Goal: Transaction & Acquisition: Book appointment/travel/reservation

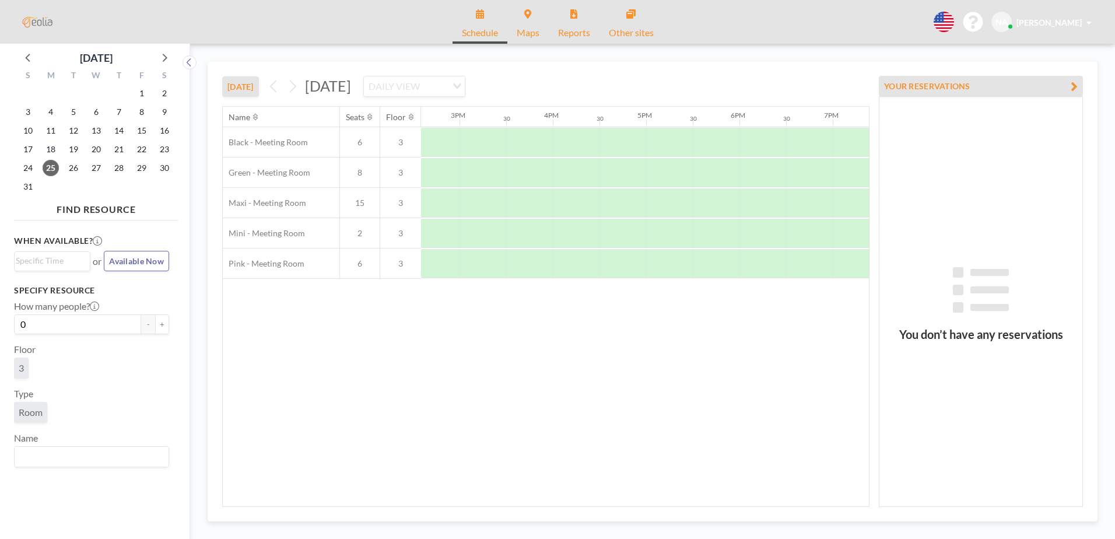
scroll to position [0, 1426]
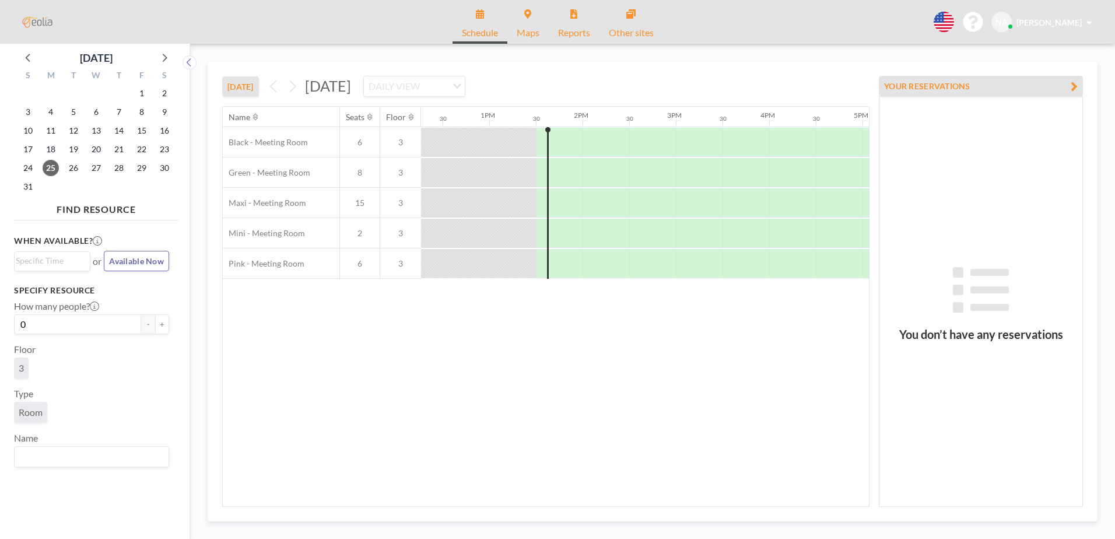
scroll to position [0, 1213]
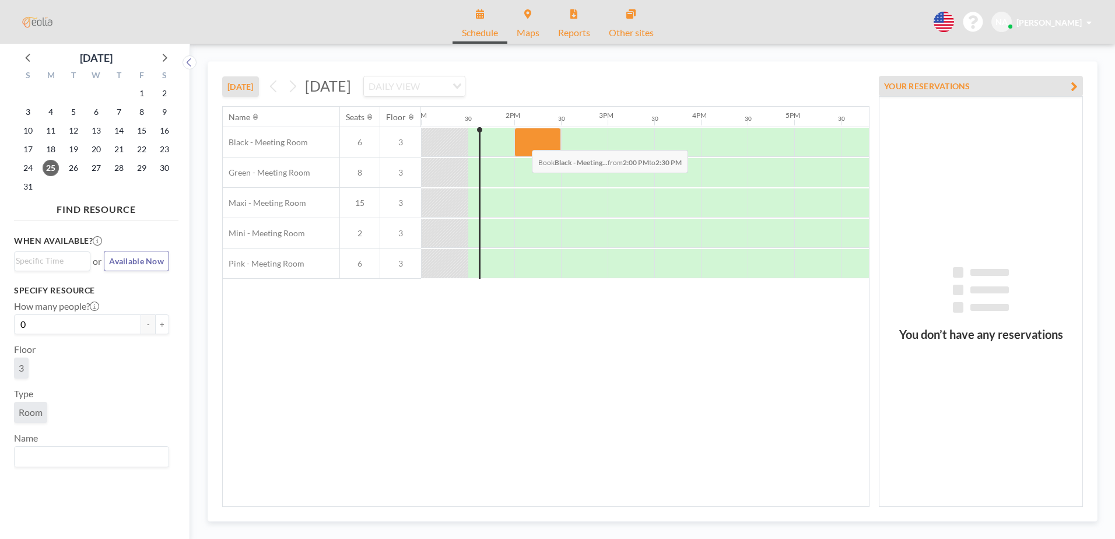
click at [523, 141] on div at bounding box center [537, 142] width 47 height 29
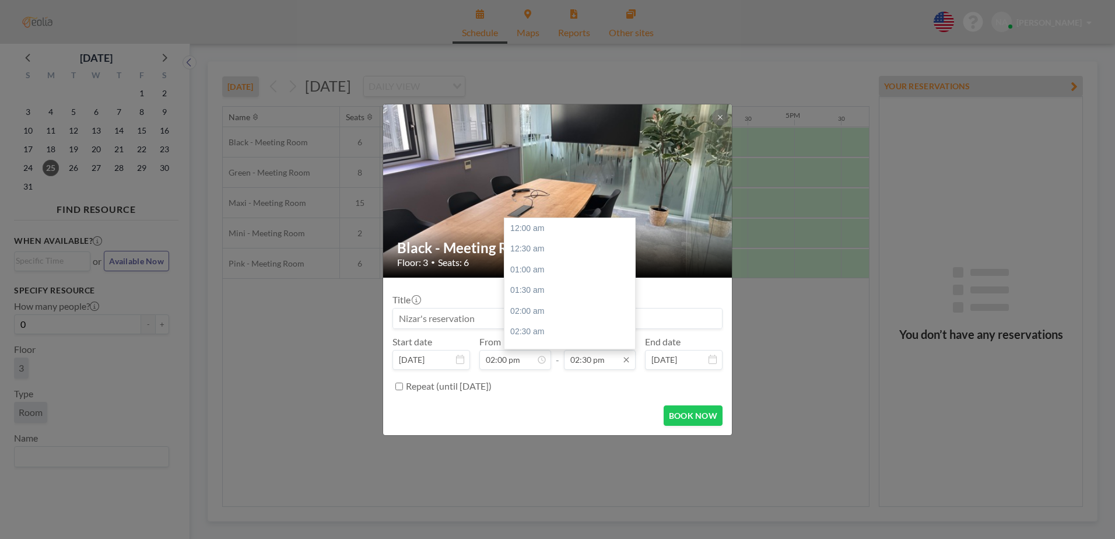
scroll to position [602, 0]
click at [544, 244] on div "03:00 pm" at bounding box center [572, 249] width 136 height 21
type input "03:00 pm"
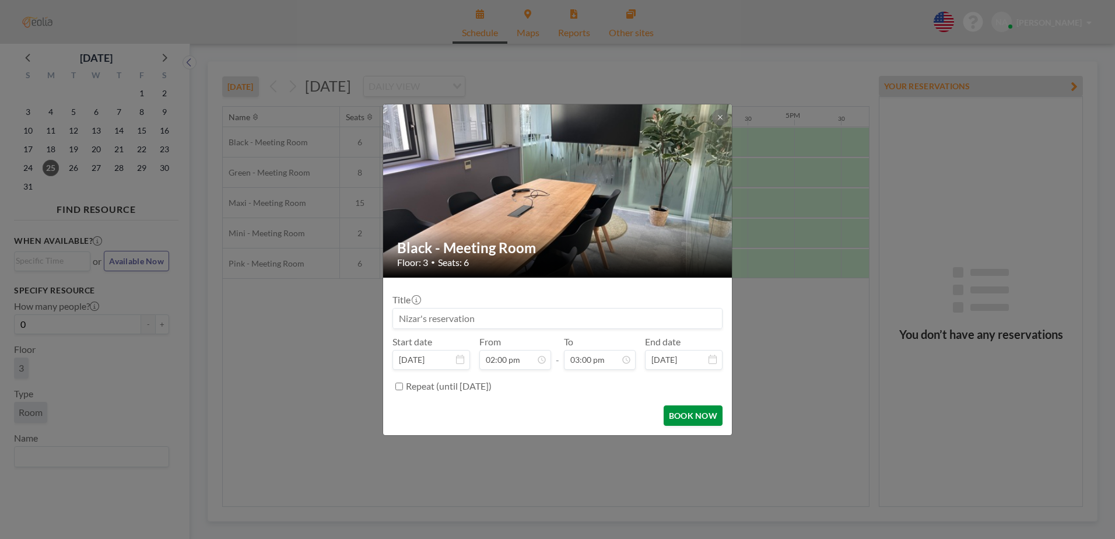
click at [692, 412] on button "BOOK NOW" at bounding box center [693, 415] width 59 height 20
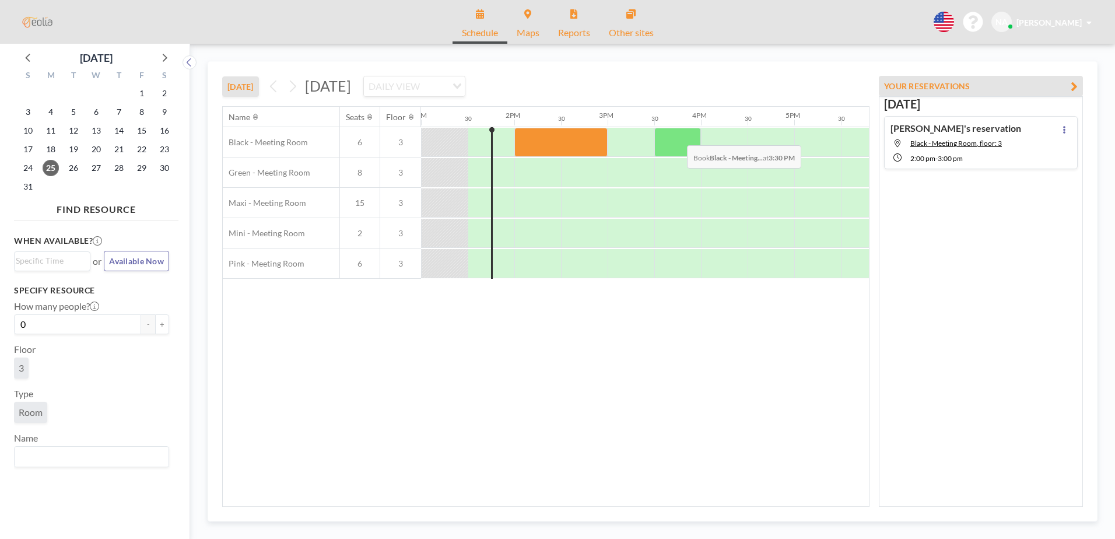
click at [678, 136] on div at bounding box center [677, 142] width 47 height 29
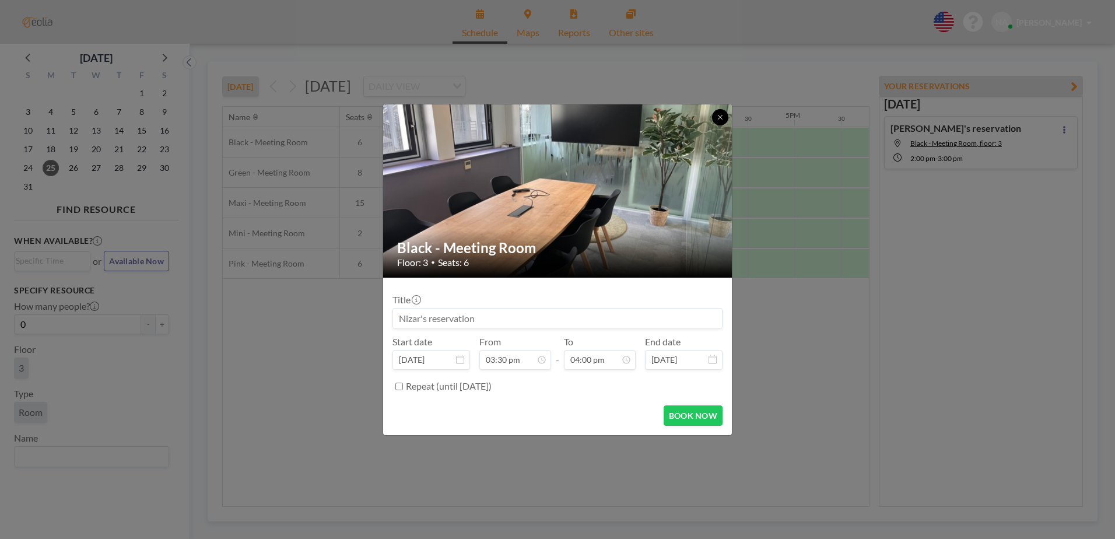
click at [721, 116] on icon at bounding box center [720, 117] width 4 height 4
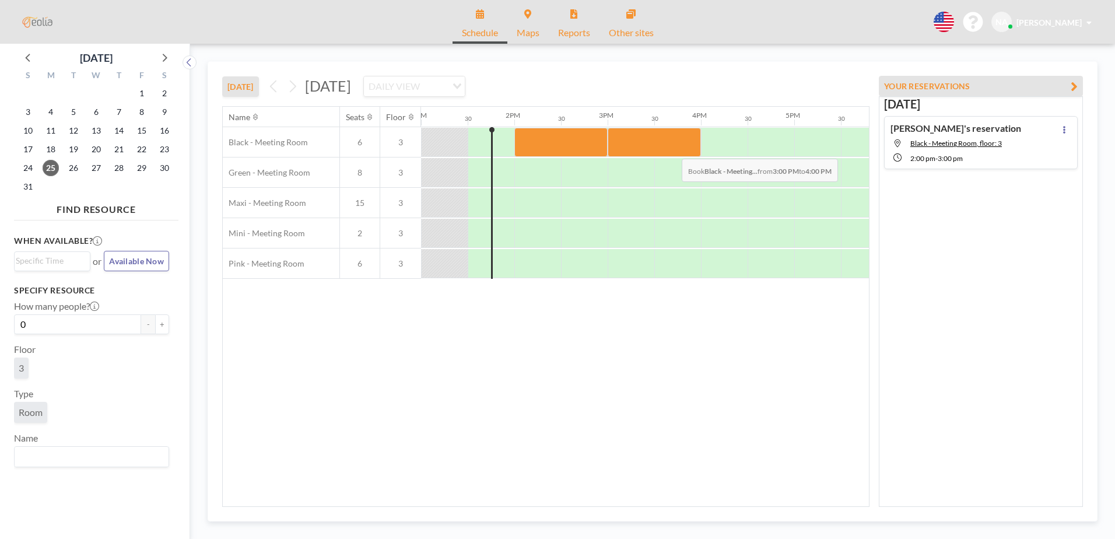
click at [672, 149] on div at bounding box center [654, 142] width 93 height 29
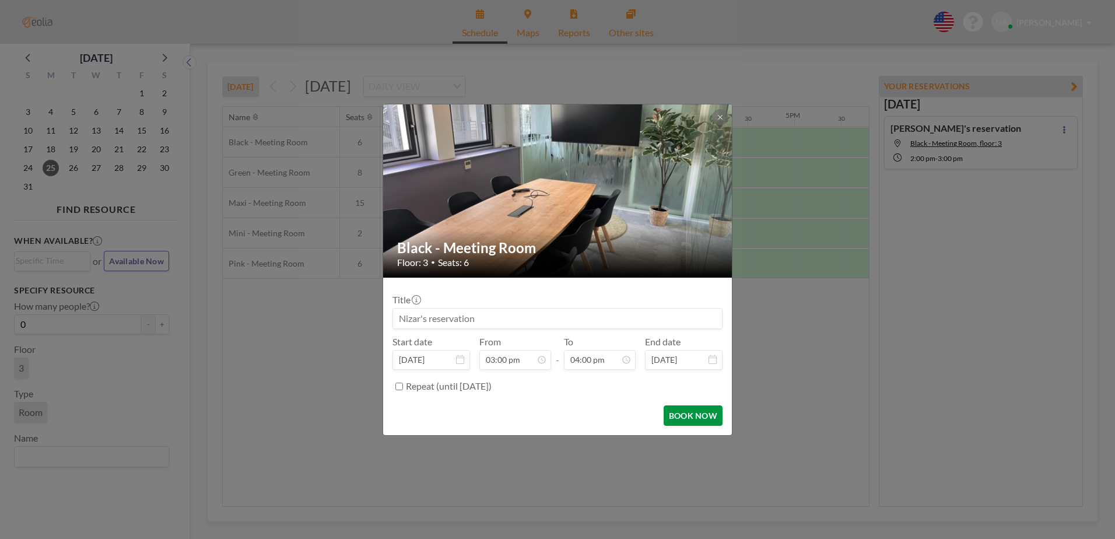
click at [699, 414] on button "BOOK NOW" at bounding box center [693, 415] width 59 height 20
